Goal: Navigation & Orientation: Find specific page/section

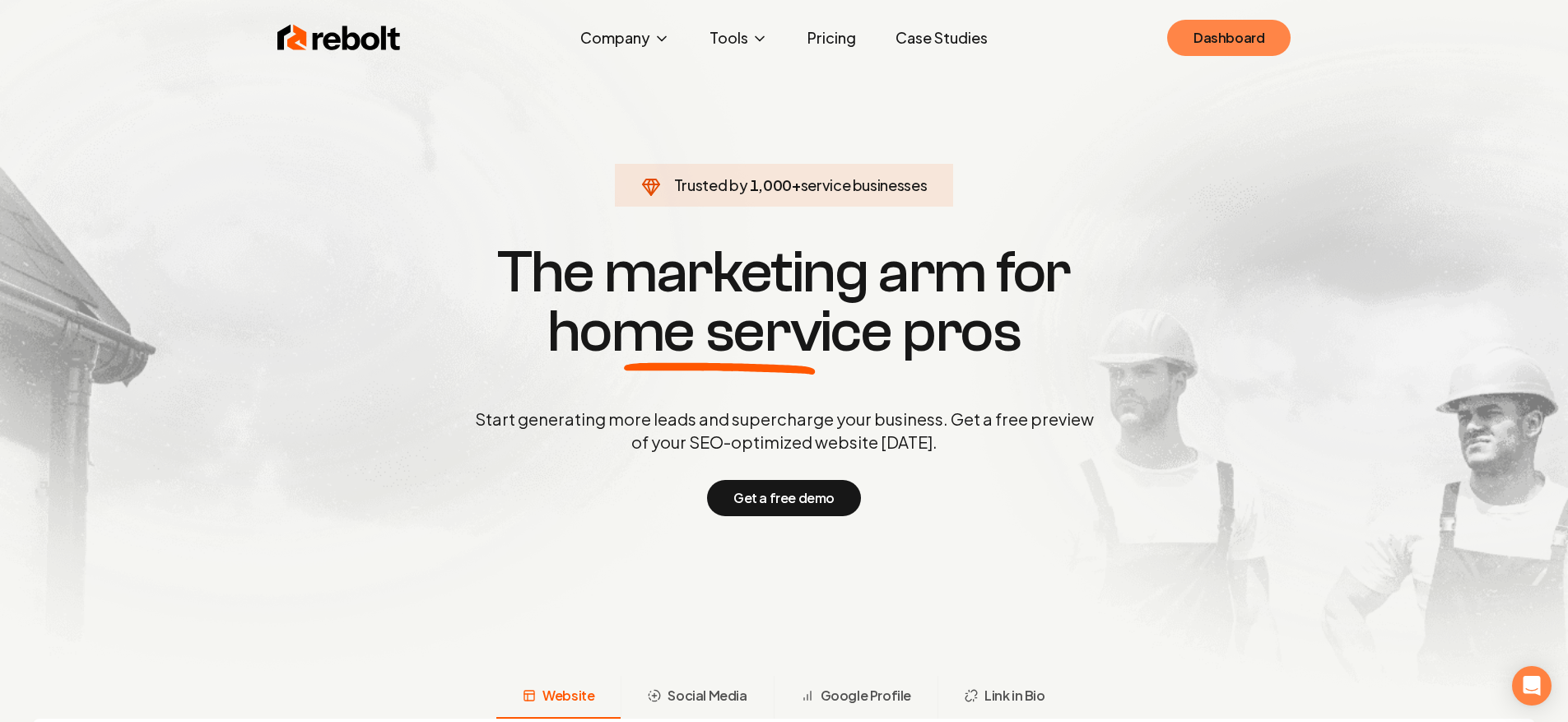
click at [1231, 39] on link "Dashboard" at bounding box center [1228, 38] width 124 height 36
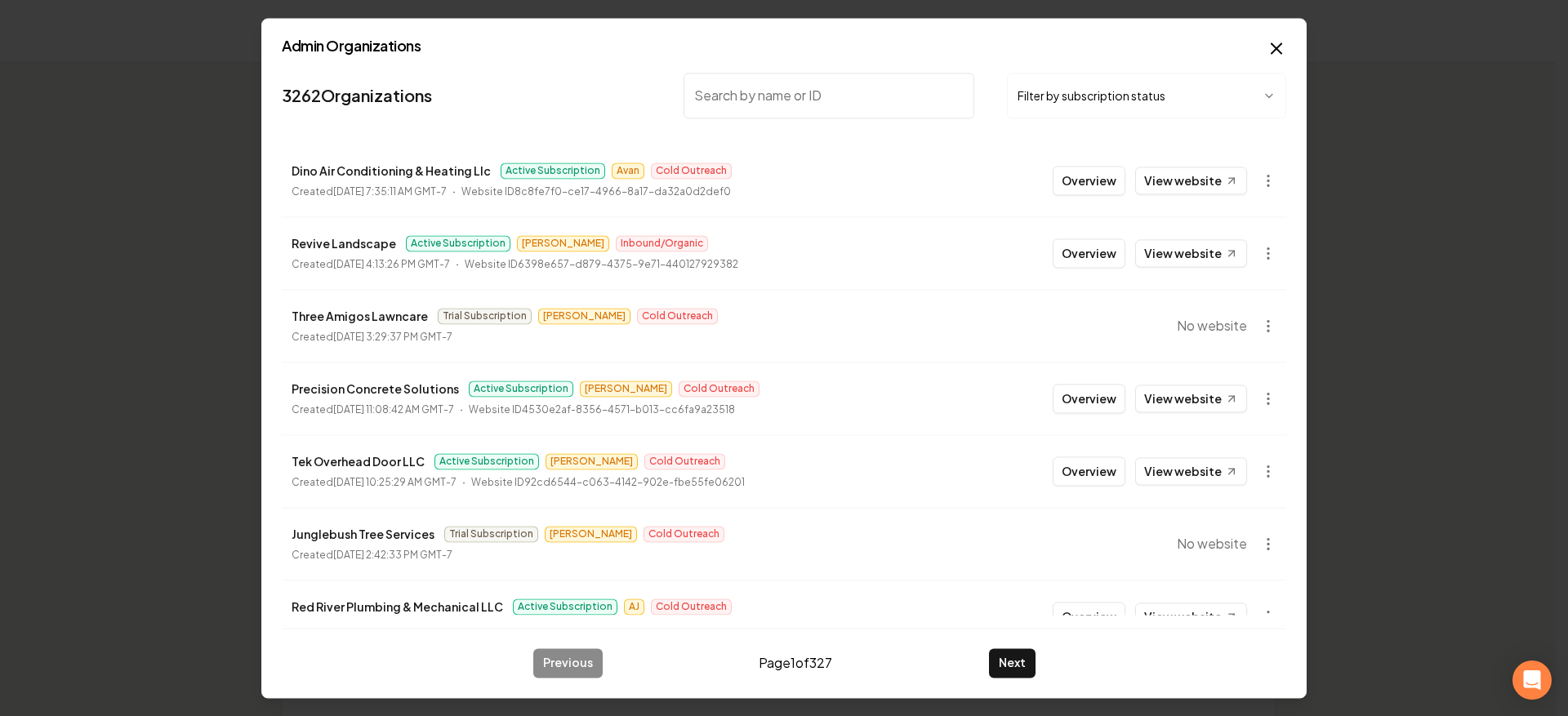
click at [857, 89] on input "search" at bounding box center [828, 95] width 290 height 46
type input "az roofing"
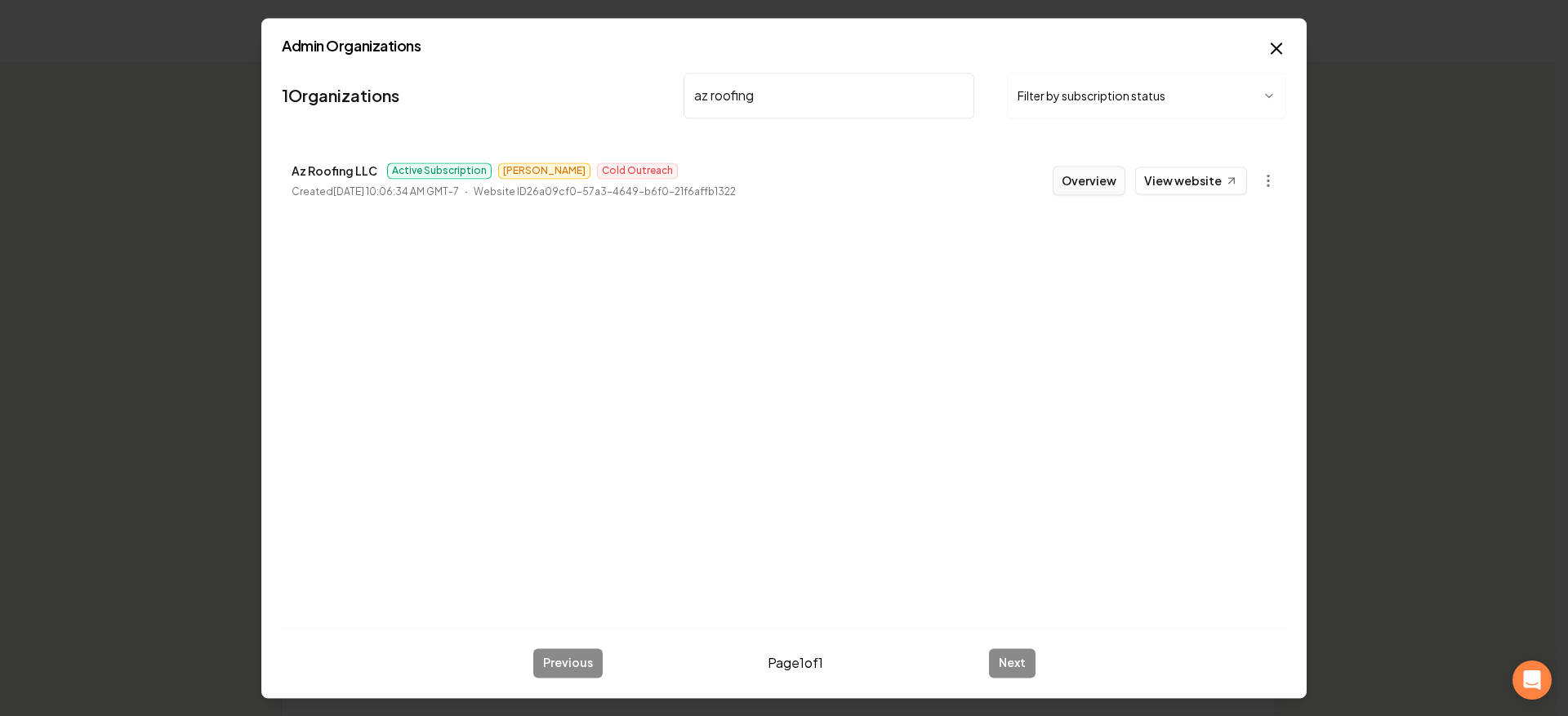
click at [1094, 187] on button "Overview" at bounding box center [1089, 180] width 72 height 30
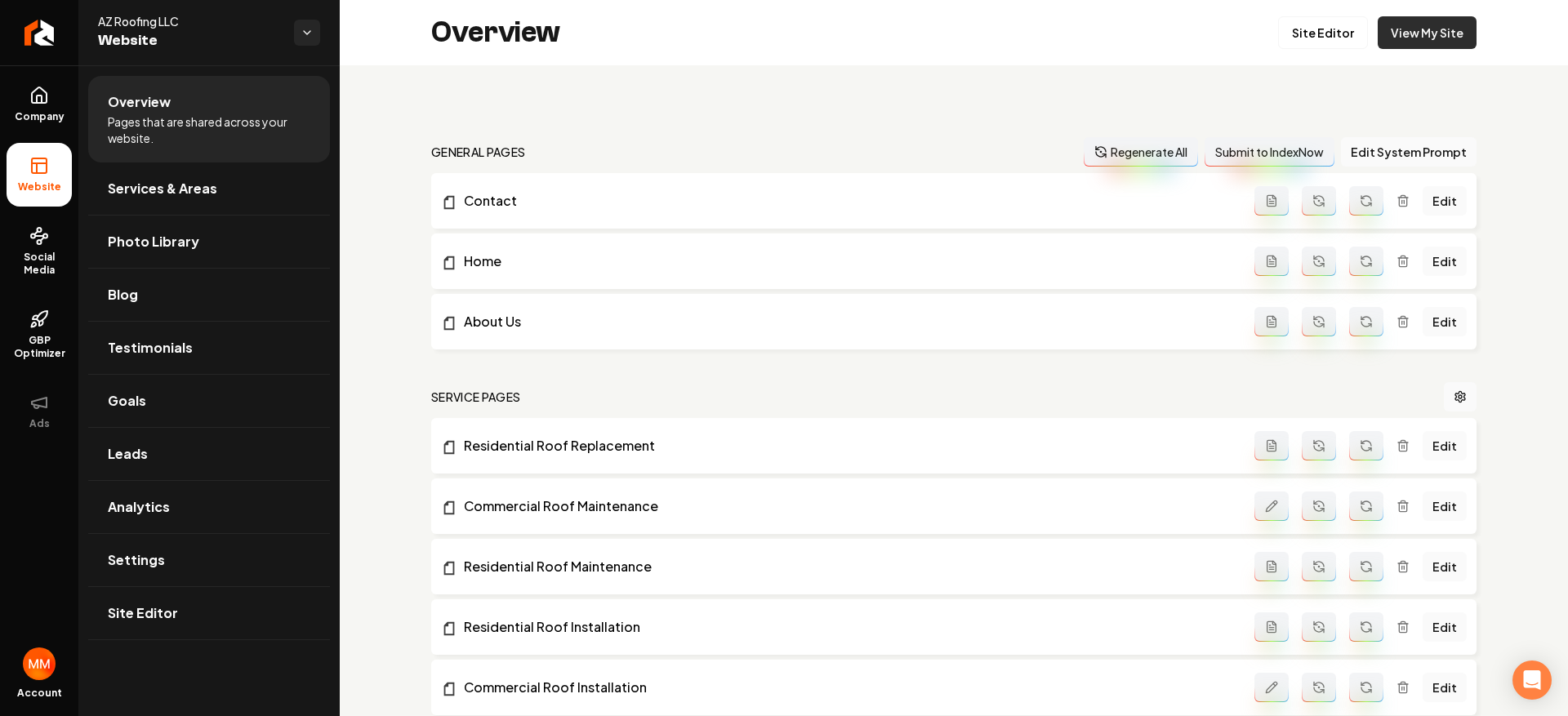
click at [1392, 41] on link "View My Site" at bounding box center [1427, 32] width 99 height 32
click at [32, 46] on link "Return to dashboard" at bounding box center [39, 32] width 78 height 66
